Goal: Task Accomplishment & Management: Manage account settings

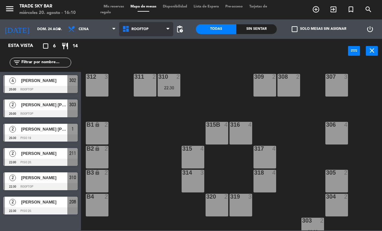
click at [166, 31] on icon at bounding box center [167, 29] width 3 height 5
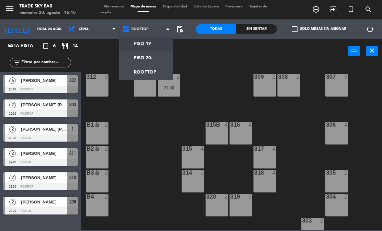
click at [166, 41] on ng-component "menu Trade Sky Bar miércoles 20. agosto - 16:10 Mis reservas Mapa de mesas Disp…" at bounding box center [191, 115] width 382 height 230
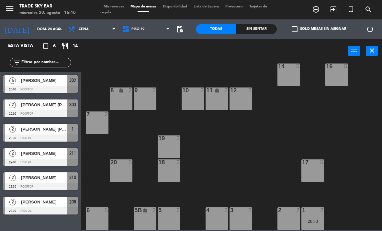
scroll to position [34, 0]
click at [320, 6] on icon "turned_in_not" at bounding box center [316, 9] width 8 height 8
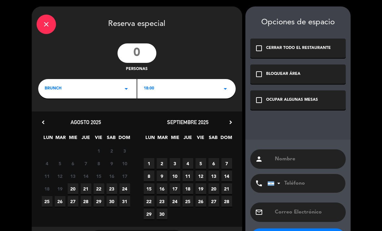
click at [142, 51] on input "number" at bounding box center [136, 52] width 39 height 19
type input "7"
click at [124, 88] on icon "arrow_drop_down" at bounding box center [126, 89] width 8 height 8
click at [119, 115] on div "Cena" at bounding box center [87, 116] width 85 height 6
click at [175, 87] on div "18:00 arrow_drop_down" at bounding box center [186, 88] width 98 height 19
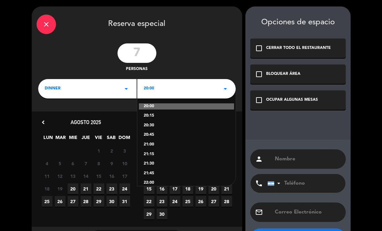
click at [154, 125] on div "20:30" at bounding box center [186, 125] width 85 height 6
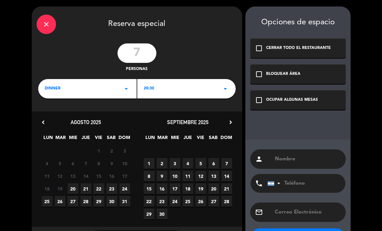
click at [123, 187] on span "24" at bounding box center [124, 188] width 11 height 11
click at [280, 108] on div "check_box_outline_blank OCUPAR ALGUNAS MESAS" at bounding box center [297, 99] width 95 height 19
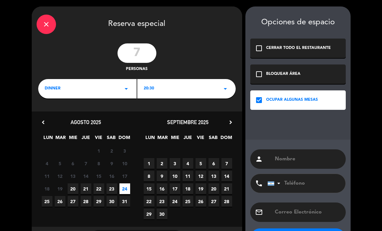
click at [285, 161] on input "text" at bounding box center [307, 158] width 67 height 9
click at [291, 158] on input "text" at bounding box center [307, 158] width 67 height 9
paste input "[PERSON_NAME]"
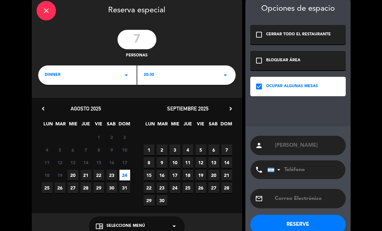
scroll to position [13, 0]
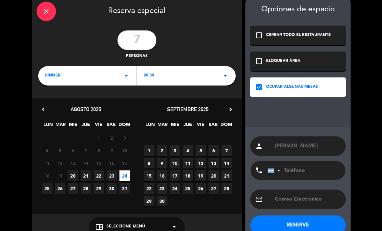
type input "[PERSON_NAME]"
click at [317, 225] on button "RESERVE" at bounding box center [297, 224] width 95 height 19
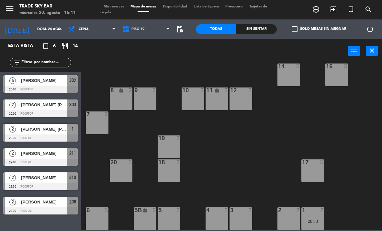
click at [291, 71] on div "14 5" at bounding box center [288, 74] width 23 height 23
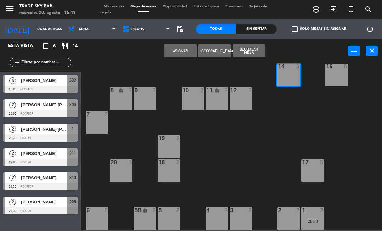
click at [126, 83] on div "Entrada lock 1 14 5 16 5 8 lock 2 9 2 10 2 11 lock 2 12 2 7 2 19 2 17 5 18 2 20…" at bounding box center [233, 146] width 297 height 168
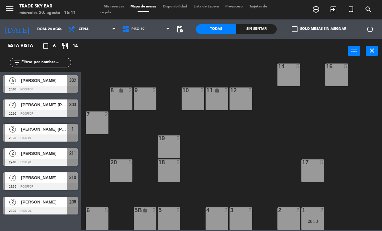
click at [119, 7] on span "Mis reservas" at bounding box center [113, 7] width 27 height 4
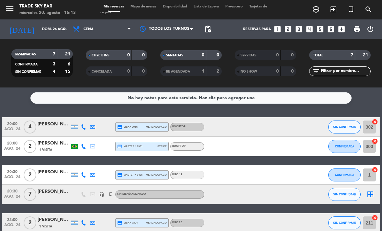
click at [320, 8] on icon "turned_in_not" at bounding box center [316, 9] width 8 height 8
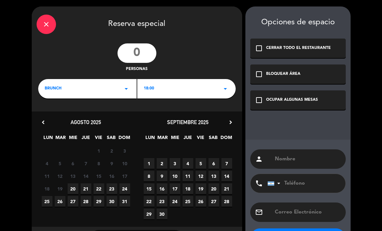
click at [141, 51] on input "number" at bounding box center [136, 52] width 39 height 19
type input "7"
click at [114, 91] on div "BRUNCH arrow_drop_down" at bounding box center [87, 88] width 98 height 19
click at [116, 118] on div "Brunch Cena" at bounding box center [87, 107] width 98 height 37
click at [115, 113] on div "Cena" at bounding box center [87, 116] width 85 height 6
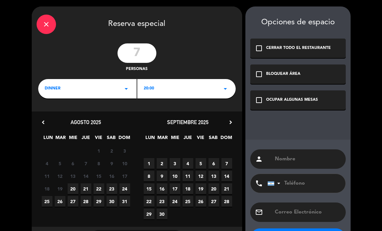
click at [168, 86] on div "20:00 arrow_drop_down" at bounding box center [186, 88] width 98 height 19
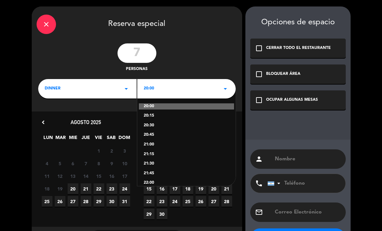
click at [150, 126] on div "20:30" at bounding box center [186, 125] width 85 height 6
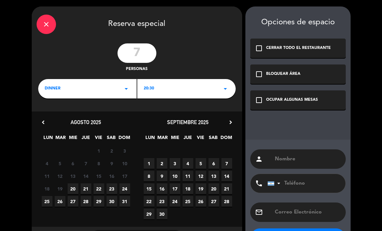
click at [124, 189] on span "24" at bounding box center [124, 188] width 11 height 11
click at [281, 107] on div "check_box_outline_blank OCUPAR ALGUNAS MESAS" at bounding box center [297, 99] width 95 height 19
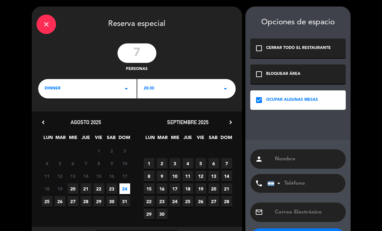
click at [286, 161] on input "text" at bounding box center [307, 158] width 67 height 9
click at [297, 163] on input "text" at bounding box center [307, 158] width 67 height 9
paste input "[PERSON_NAME]"
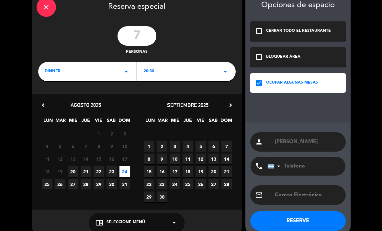
scroll to position [19, 0]
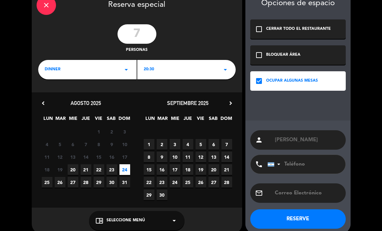
type input "[PERSON_NAME]"
click at [319, 216] on button "RESERVE" at bounding box center [297, 218] width 95 height 19
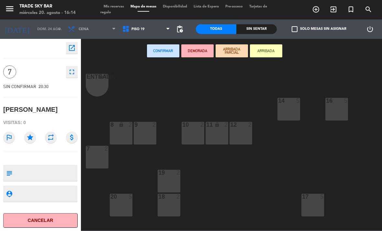
click at [336, 52] on div "Confirmar DEMORADA ARRIBADA PARCIAL ARRIBADA" at bounding box center [214, 51] width 267 height 25
click at [320, 10] on icon "turned_in_not" at bounding box center [316, 9] width 8 height 8
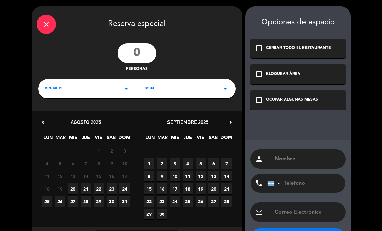
click at [139, 52] on input "number" at bounding box center [136, 52] width 39 height 19
type input "4"
click at [120, 89] on div "BRUNCH arrow_drop_down" at bounding box center [87, 88] width 98 height 19
click at [112, 116] on div "Cena" at bounding box center [87, 116] width 85 height 6
click at [164, 87] on div "20:00 arrow_drop_down" at bounding box center [186, 88] width 98 height 19
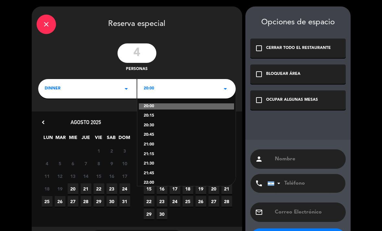
click at [169, 126] on div "20:30" at bounding box center [186, 125] width 85 height 6
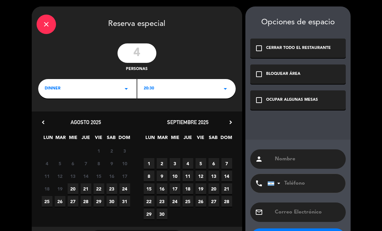
click at [126, 189] on span "24" at bounding box center [124, 188] width 11 height 11
click at [298, 103] on div "OCUPAR ALGUNAS MESAS" at bounding box center [292, 100] width 52 height 6
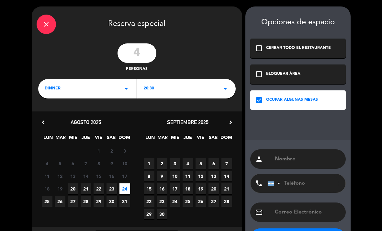
click at [296, 158] on input "text" at bounding box center [307, 158] width 67 height 9
click at [295, 159] on input "text" at bounding box center [307, 158] width 67 height 9
paste input "[PERSON_NAME] x"
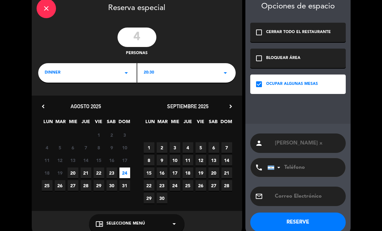
scroll to position [16, 0]
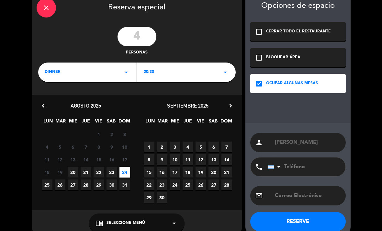
type input "[PERSON_NAME]"
click at [324, 219] on button "RESERVE" at bounding box center [297, 221] width 95 height 19
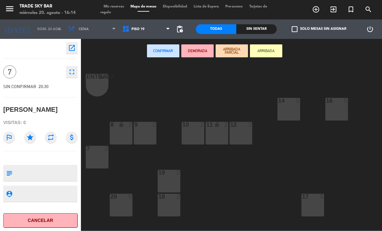
click at [147, 97] on div "Entrada lock 1 14 5 16 5 8 lock 2 9 2 10 2 11 lock 2 12 2 7 2 19 2 17 5 18 2 20…" at bounding box center [233, 146] width 297 height 168
click at [122, 5] on span "Mis reservas" at bounding box center [113, 7] width 27 height 4
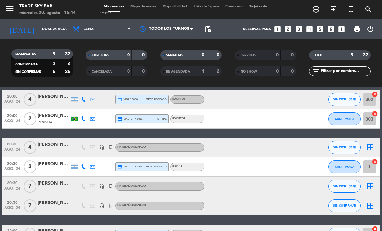
scroll to position [31, 0]
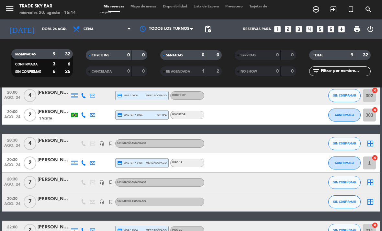
click at [372, 144] on icon "border_all" at bounding box center [370, 143] width 8 height 8
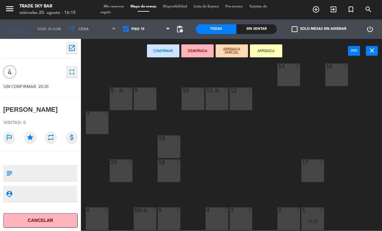
scroll to position [34, 0]
click at [240, 109] on div "12 2" at bounding box center [240, 98] width 23 height 23
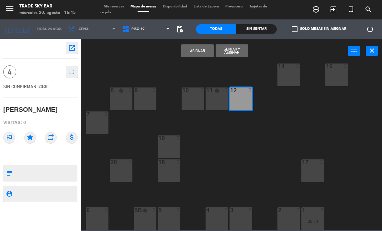
click at [224, 107] on div "11 lock 2" at bounding box center [216, 98] width 23 height 23
click at [30, 138] on icon "star" at bounding box center [30, 137] width 12 height 12
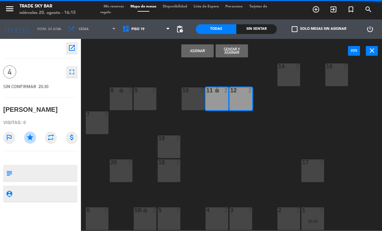
click at [188, 51] on button "Asignar" at bounding box center [197, 50] width 32 height 13
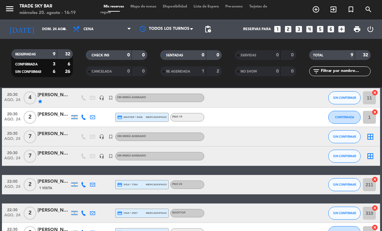
scroll to position [77, 0]
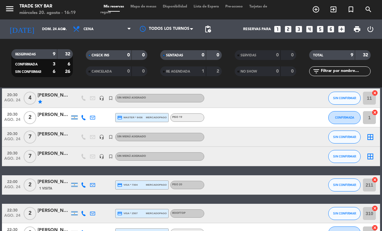
click at [370, 136] on icon "border_all" at bounding box center [370, 137] width 8 height 8
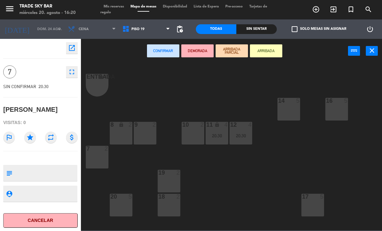
click at [288, 113] on div "14 5" at bounding box center [288, 109] width 23 height 23
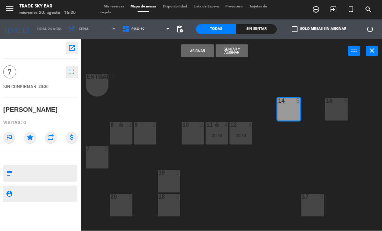
click at [31, 136] on icon "star" at bounding box center [30, 137] width 12 height 12
click at [202, 50] on button "Asignar" at bounding box center [197, 50] width 32 height 13
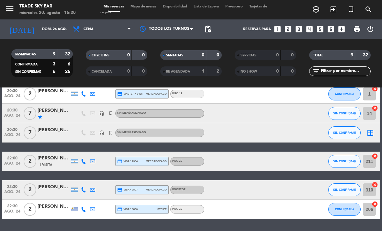
scroll to position [100, 0]
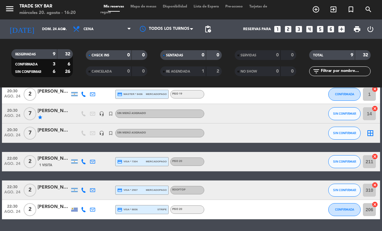
click at [369, 135] on icon "border_all" at bounding box center [370, 133] width 8 height 8
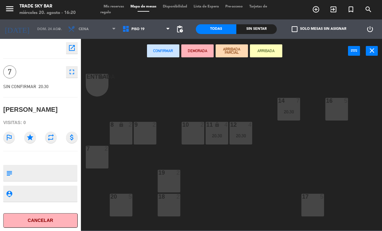
click at [333, 107] on div "16 5" at bounding box center [336, 109] width 23 height 23
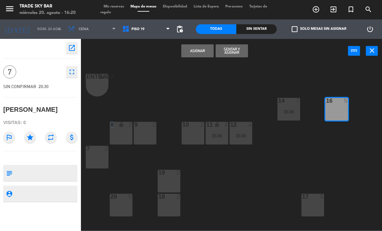
drag, startPoint x: 333, startPoint y: 107, endPoint x: 285, endPoint y: 107, distance: 47.5
click at [298, 107] on div "Entrada lock 1 14 7 20:30 16 5 8 lock 2 9 2 10 2 11 lock 4 20:30 12 4 20:30 7 2…" at bounding box center [233, 146] width 297 height 168
click at [29, 136] on icon "star" at bounding box center [30, 137] width 12 height 12
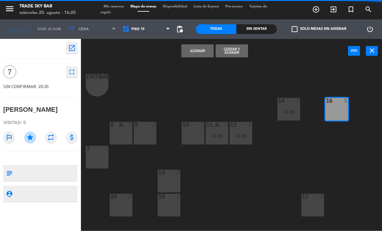
click at [191, 49] on button "Asignar" at bounding box center [197, 50] width 32 height 13
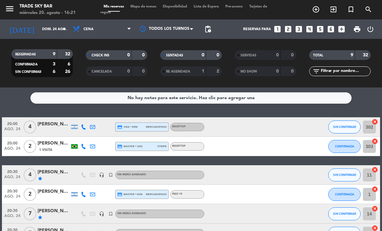
click at [7, 7] on icon "menu" at bounding box center [10, 9] width 10 height 10
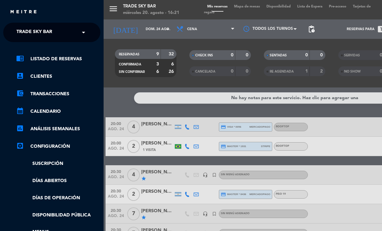
click at [22, 28] on span "Trade Sky Bar" at bounding box center [34, 33] width 36 height 14
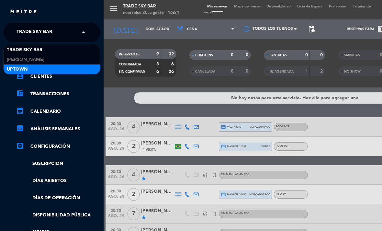
click at [27, 70] on span "Uptown" at bounding box center [17, 69] width 21 height 7
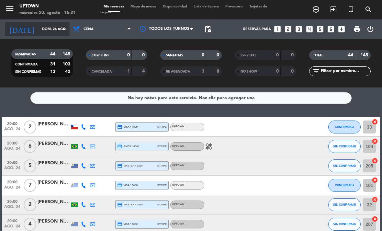
click at [57, 35] on div "[DATE] dom. 24 ago. arrow_drop_down" at bounding box center [37, 29] width 65 height 14
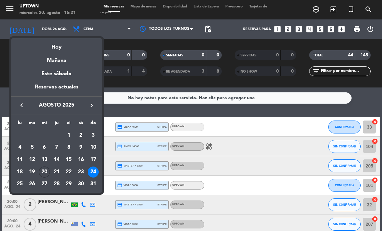
click at [91, 106] on icon "keyboard_arrow_right" at bounding box center [92, 105] width 8 height 8
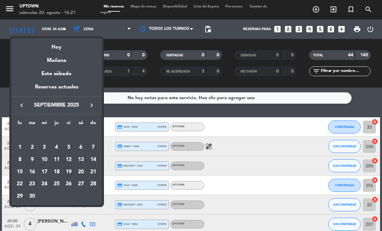
click at [70, 173] on div "19" at bounding box center [68, 171] width 11 height 11
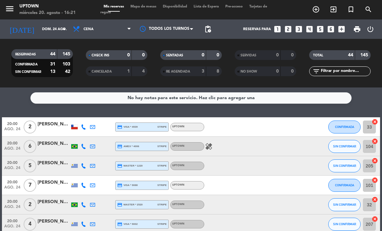
type input "vie. [DATE]"
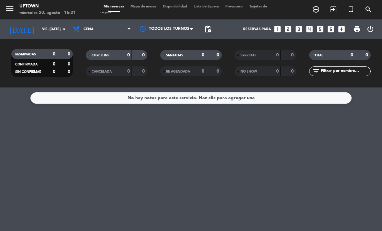
click at [153, 7] on span "Mapa de mesas" at bounding box center [143, 7] width 32 height 4
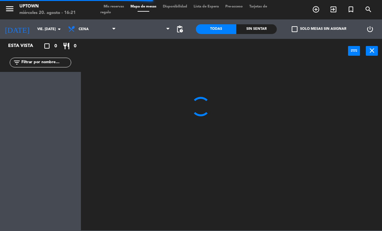
click at [320, 11] on icon "turned_in_not" at bounding box center [316, 9] width 8 height 8
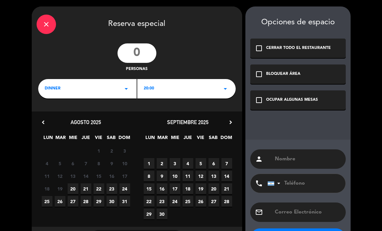
click at [129, 58] on input "number" at bounding box center [136, 52] width 39 height 19
type input "8"
click at [179, 96] on div "20:00 arrow_drop_down" at bounding box center [186, 88] width 98 height 19
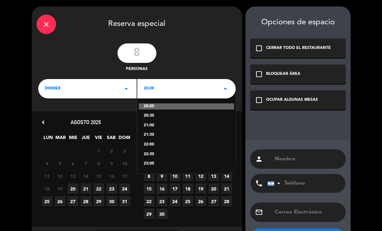
click at [174, 152] on div "22:30" at bounding box center [186, 154] width 85 height 6
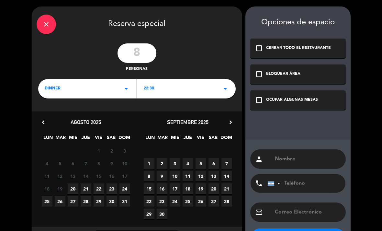
click at [114, 202] on span "30" at bounding box center [111, 201] width 11 height 11
click at [201, 186] on span "19" at bounding box center [200, 188] width 11 height 11
click at [265, 109] on div "check_box_outline_blank OCUPAR ALGUNAS MESAS" at bounding box center [297, 99] width 95 height 19
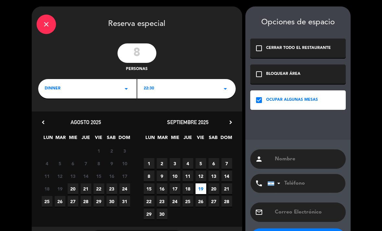
click at [279, 158] on input "text" at bounding box center [307, 158] width 67 height 9
paste input "[PERSON_NAME]"
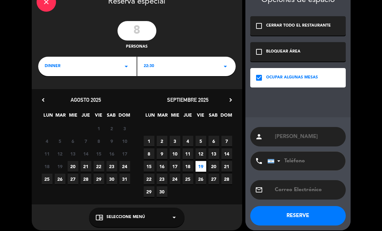
scroll to position [21, 0]
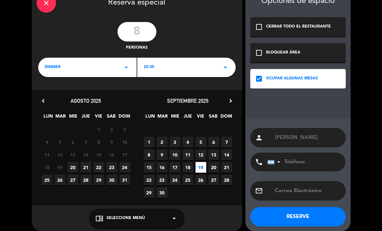
type input "[PERSON_NAME]"
click at [329, 216] on button "RESERVE" at bounding box center [297, 216] width 95 height 19
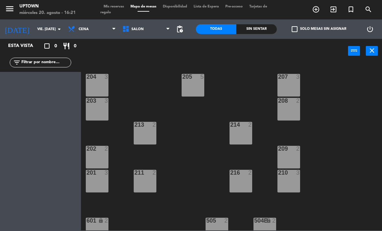
click at [116, 6] on span "Mis reservas" at bounding box center [113, 7] width 27 height 4
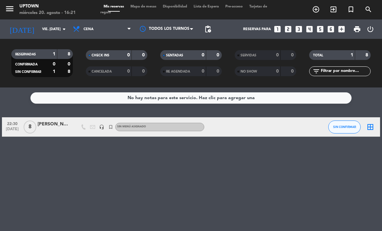
click at [371, 131] on span "border_all" at bounding box center [370, 127] width 8 height 8
click at [370, 129] on icon "border_all" at bounding box center [370, 127] width 8 height 8
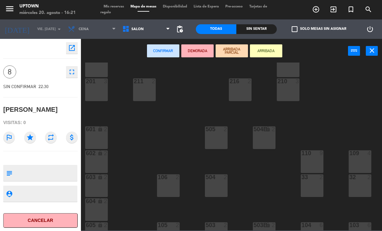
scroll to position [92, 1]
click at [310, 160] on div "110 9" at bounding box center [311, 160] width 23 height 23
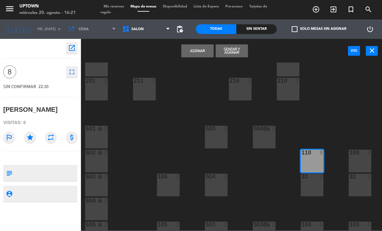
click at [26, 179] on div at bounding box center [46, 173] width 62 height 16
click at [34, 168] on textarea at bounding box center [46, 173] width 62 height 14
type textarea "Mesa 110 Hablar con camo [PERSON_NAME]"
click at [31, 135] on icon "star" at bounding box center [30, 137] width 12 height 12
click at [189, 47] on button "Asignar" at bounding box center [197, 50] width 32 height 13
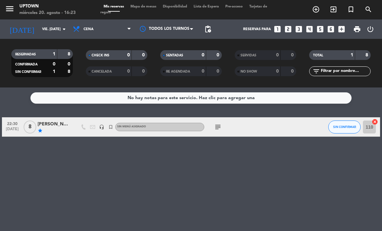
click at [7, 8] on icon "menu" at bounding box center [10, 9] width 10 height 10
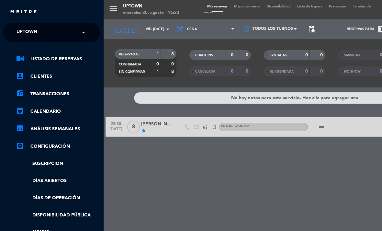
click at [41, 27] on div "× Uptown" at bounding box center [30, 33] width 33 height 14
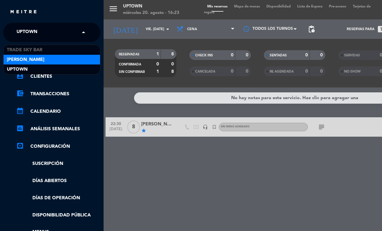
click at [45, 55] on div "[PERSON_NAME]" at bounding box center [52, 60] width 96 height 10
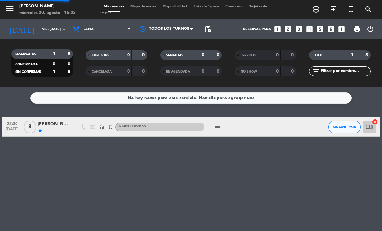
click at [16, 13] on span "menu" at bounding box center [12, 9] width 15 height 15
click at [13, 11] on icon "menu" at bounding box center [10, 9] width 10 height 10
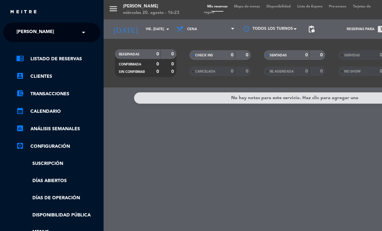
click at [42, 28] on span "[PERSON_NAME]" at bounding box center [35, 33] width 38 height 14
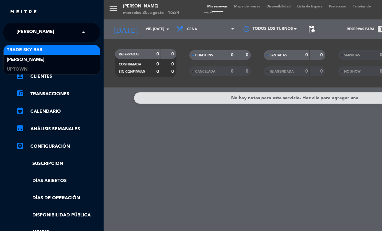
click at [47, 49] on div "Trade Sky Bar" at bounding box center [52, 50] width 96 height 10
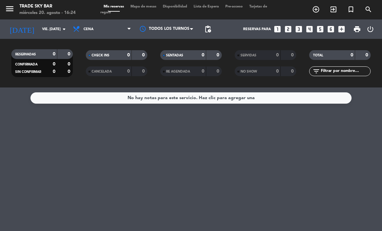
click at [149, 7] on span "Mapa de mesas" at bounding box center [143, 7] width 32 height 4
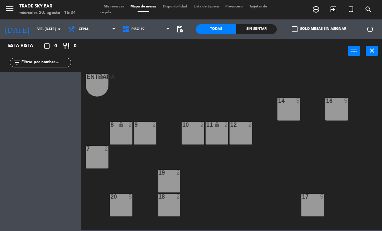
click at [320, 10] on icon "turned_in_not" at bounding box center [316, 9] width 8 height 8
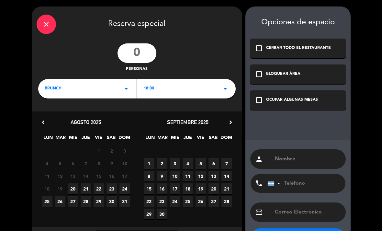
click at [143, 51] on input "number" at bounding box center [136, 52] width 39 height 19
type input "2"
click at [98, 189] on span "22" at bounding box center [98, 188] width 11 height 11
click at [129, 92] on icon "arrow_drop_down" at bounding box center [126, 89] width 8 height 8
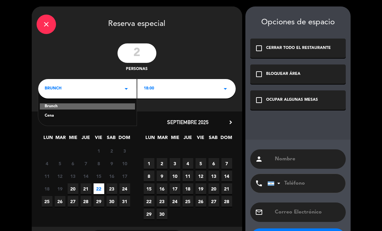
click at [126, 114] on div "Cena" at bounding box center [87, 116] width 85 height 6
click at [278, 102] on div "OCUPAR ALGUNAS MESAS" at bounding box center [292, 100] width 52 height 6
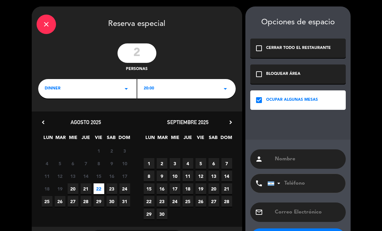
click at [293, 163] on input "text" at bounding box center [307, 158] width 67 height 9
click at [297, 162] on input "text" at bounding box center [307, 158] width 67 height 9
paste input "[PERSON_NAME] [PERSON_NAME] Sorrondegui"
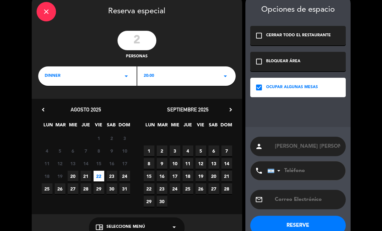
scroll to position [13, 0]
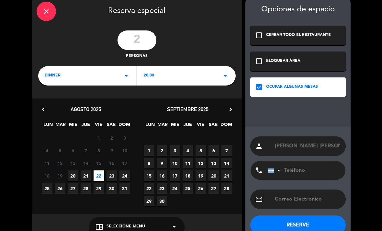
type input "[PERSON_NAME] [PERSON_NAME] Sorrondegui"
click at [318, 225] on button "RESERVE" at bounding box center [297, 224] width 95 height 19
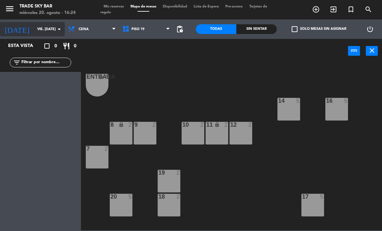
click at [34, 28] on input "vie. [DATE]" at bounding box center [58, 29] width 48 height 11
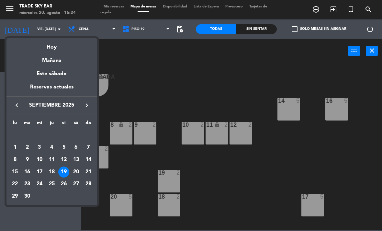
click at [20, 106] on icon "keyboard_arrow_left" at bounding box center [17, 105] width 8 height 8
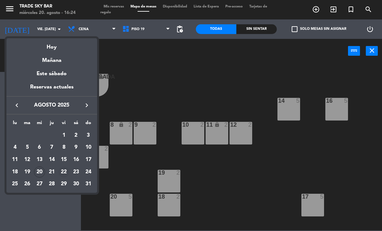
click at [65, 172] on div "22" at bounding box center [63, 171] width 11 height 11
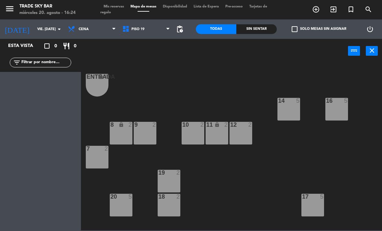
type input "vie. 22 ago."
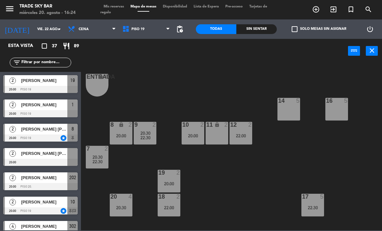
click at [123, 7] on span "Mis reservas" at bounding box center [113, 7] width 27 height 4
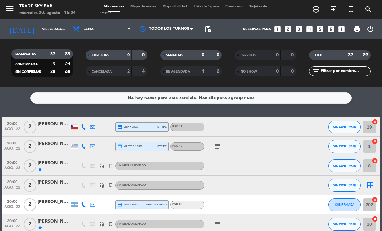
click at [368, 188] on icon "border_all" at bounding box center [370, 185] width 8 height 8
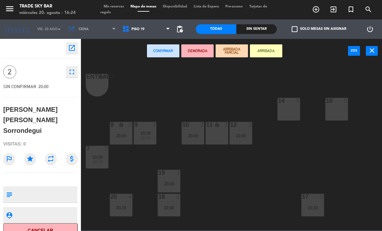
click at [222, 139] on div "11 lock 2" at bounding box center [216, 133] width 23 height 23
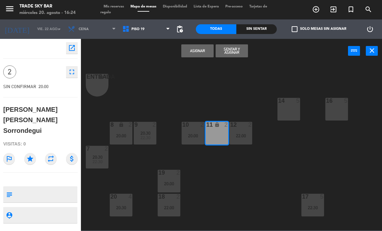
click at [62, 187] on textarea at bounding box center [46, 194] width 62 height 14
type textarea "Voucher baliarda 446"
click at [33, 153] on icon "star" at bounding box center [30, 159] width 12 height 12
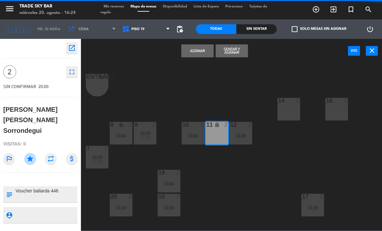
click at [204, 49] on button "Asignar" at bounding box center [197, 50] width 32 height 13
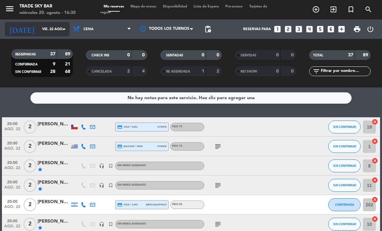
click at [50, 29] on input "vie. 22 ago." at bounding box center [63, 29] width 48 height 11
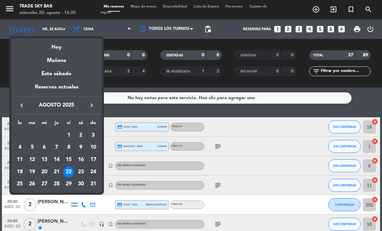
click at [93, 170] on div "24" at bounding box center [93, 171] width 11 height 11
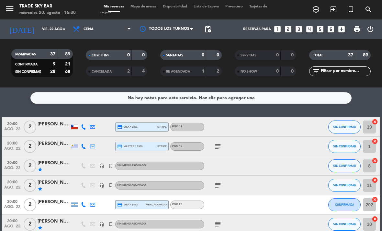
type input "dom. 24 ago."
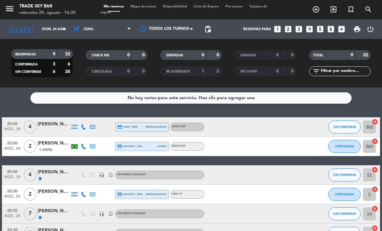
click at [153, 6] on span "Mapa de mesas" at bounding box center [143, 7] width 32 height 4
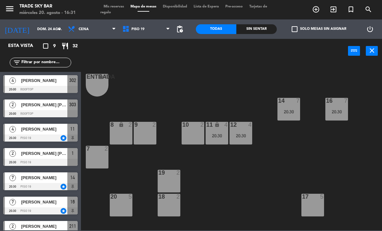
click at [289, 99] on div at bounding box center [288, 101] width 11 height 6
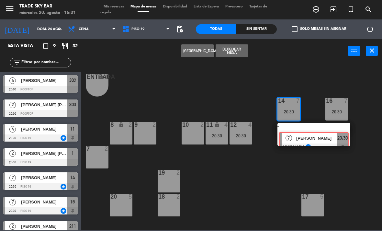
click at [323, 135] on div "7 [PERSON_NAME] ASIGNADA star 20:30" at bounding box center [313, 134] width 82 height 23
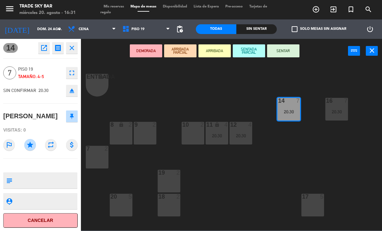
click at [75, 91] on icon "eject" at bounding box center [72, 91] width 8 height 8
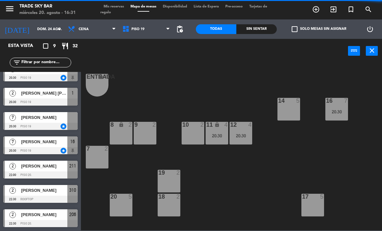
scroll to position [60, 0]
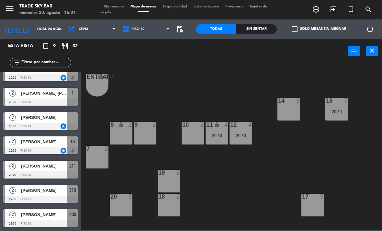
click at [54, 116] on span "[PERSON_NAME]" at bounding box center [44, 117] width 46 height 7
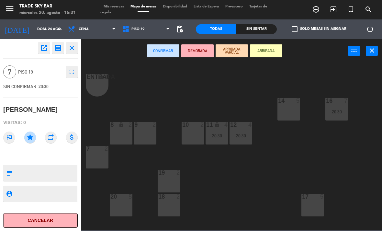
click at [121, 139] on div "8 lock 2" at bounding box center [121, 133] width 23 height 23
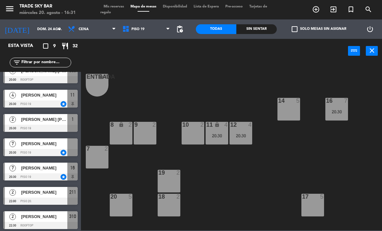
scroll to position [34, 0]
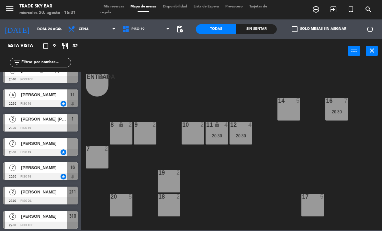
click at [51, 149] on div at bounding box center [40, 151] width 74 height 7
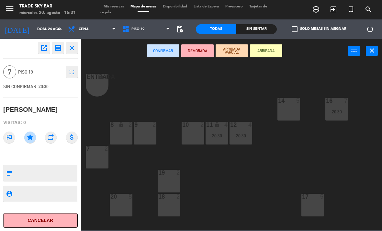
click at [101, 157] on div "7 2" at bounding box center [97, 157] width 23 height 23
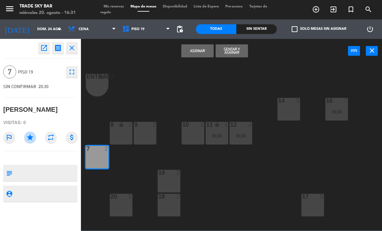
click at [120, 139] on div "8 lock 2" at bounding box center [121, 133] width 23 height 23
click at [144, 136] on div "9 2" at bounding box center [145, 133] width 23 height 23
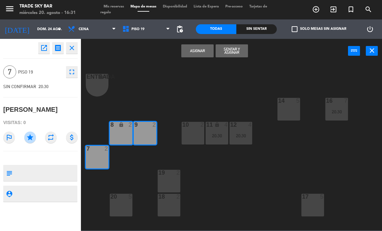
click at [201, 54] on button "Asignar" at bounding box center [197, 50] width 32 height 13
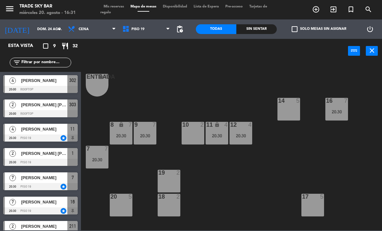
click at [338, 119] on div "16 7 20:30" at bounding box center [336, 109] width 23 height 23
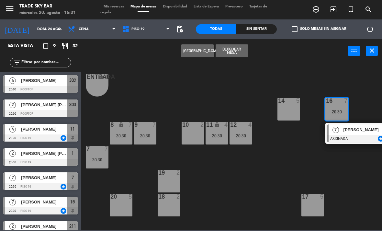
click at [352, 128] on span "[PERSON_NAME]" at bounding box center [363, 129] width 41 height 7
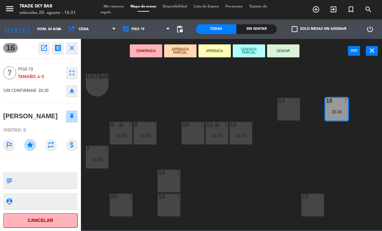
click at [74, 95] on button "eject" at bounding box center [72, 91] width 12 height 12
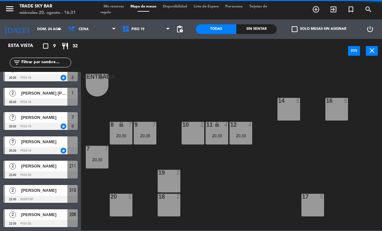
scroll to position [60, 0]
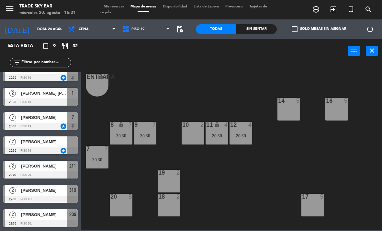
click at [57, 150] on div at bounding box center [40, 150] width 74 height 7
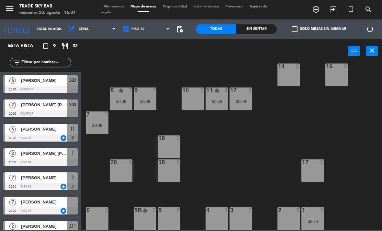
scroll to position [18, 0]
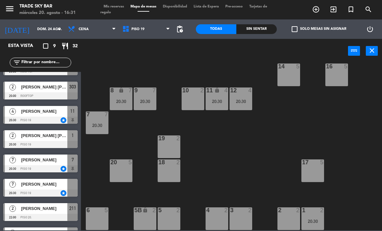
click at [53, 186] on span "[PERSON_NAME]" at bounding box center [44, 183] width 46 height 7
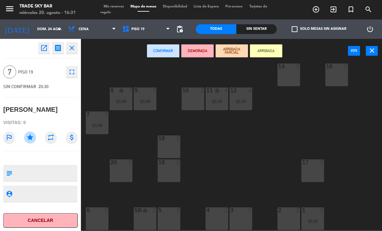
click at [217, 217] on div "4 2" at bounding box center [216, 218] width 23 height 23
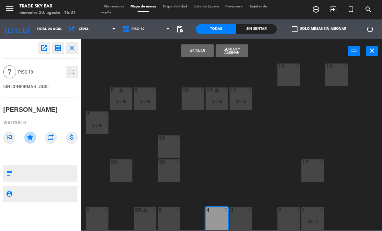
click at [243, 215] on div "3 2" at bounding box center [240, 218] width 23 height 23
click at [289, 218] on div "2 2" at bounding box center [288, 218] width 23 height 23
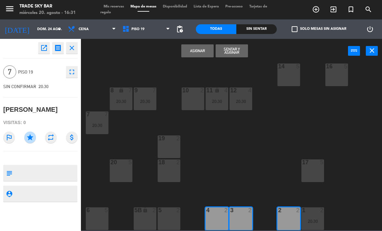
click at [203, 52] on button "Asignar" at bounding box center [197, 50] width 32 height 13
